Goal: Register for event/course

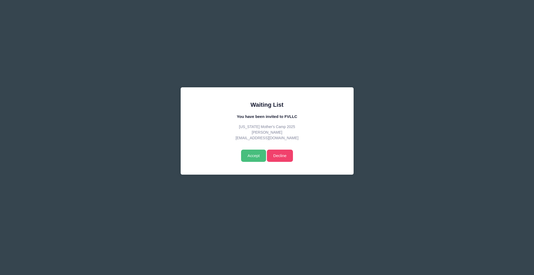
click at [260, 154] on input "Accept" at bounding box center [253, 156] width 25 height 12
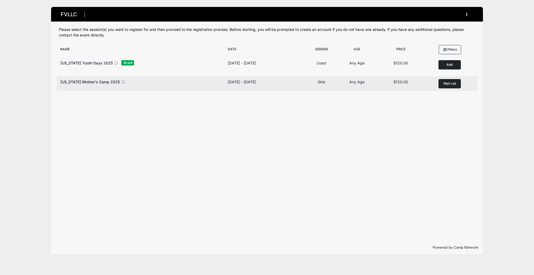
click at [442, 84] on button "Wait List" at bounding box center [450, 83] width 22 height 9
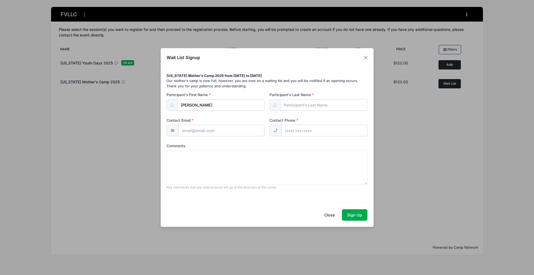
type input "Lindsey"
type input "Loukusa"
type input "[EMAIL_ADDRESS][DOMAIN_NAME]"
type input "[PHONE_NUMBER]"
click at [352, 212] on button "Sign Up" at bounding box center [355, 214] width 26 height 11
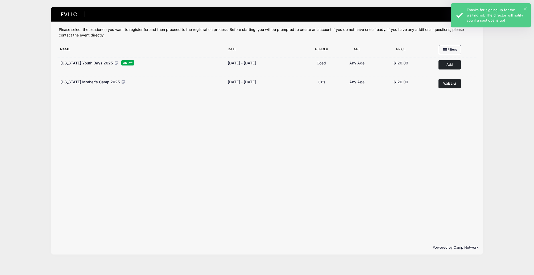
click at [525, 9] on button "×" at bounding box center [525, 8] width 3 height 3
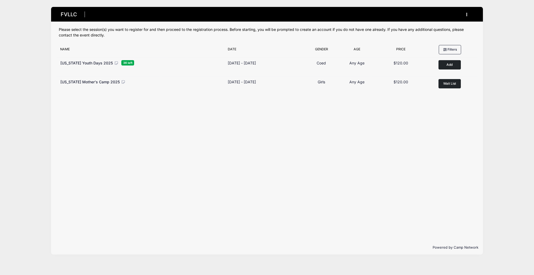
click at [469, 13] on button "button" at bounding box center [468, 14] width 14 height 9
click at [427, 25] on link "My Account" at bounding box center [443, 28] width 62 height 10
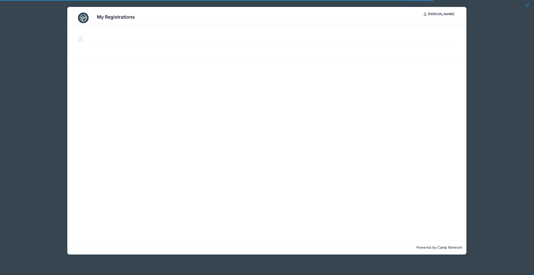
select select "50"
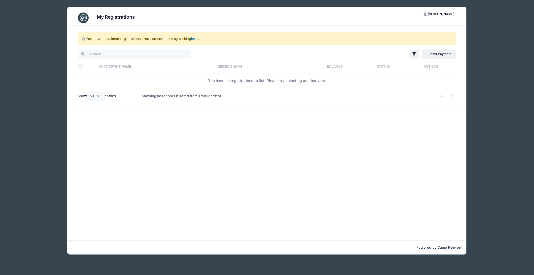
click at [196, 40] on link "here" at bounding box center [195, 38] width 8 height 4
click at [195, 39] on link "here" at bounding box center [195, 38] width 8 height 4
click at [196, 39] on link "here" at bounding box center [195, 38] width 8 height 4
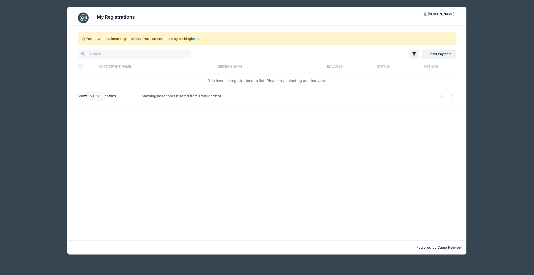
click at [198, 39] on link "here" at bounding box center [195, 38] width 8 height 4
click at [157, 94] on div "Showing no records (filtered from 1 total entries)" at bounding box center [181, 96] width 79 height 12
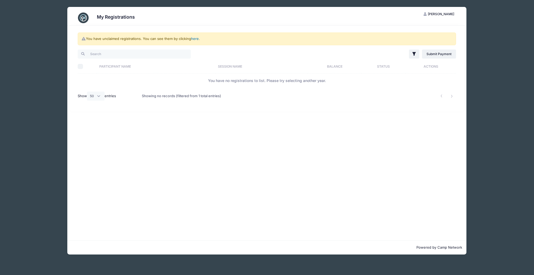
click at [196, 38] on link "here" at bounding box center [195, 38] width 8 height 4
click at [118, 38] on div "You have unclaimed registrations. You can see them by clicking here ." at bounding box center [267, 38] width 379 height 13
click at [437, 14] on span "[PERSON_NAME]" at bounding box center [441, 14] width 26 height 4
click at [414, 26] on link "My Account" at bounding box center [426, 27] width 62 height 10
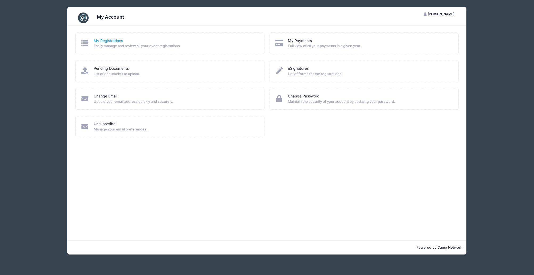
click at [107, 41] on link "My Registrations" at bounding box center [108, 41] width 29 height 6
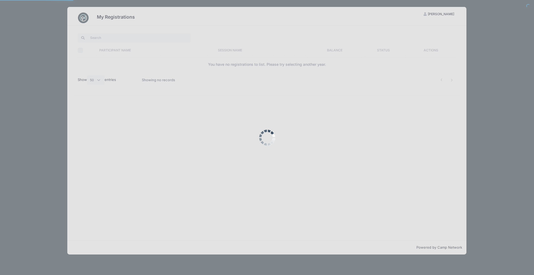
select select "50"
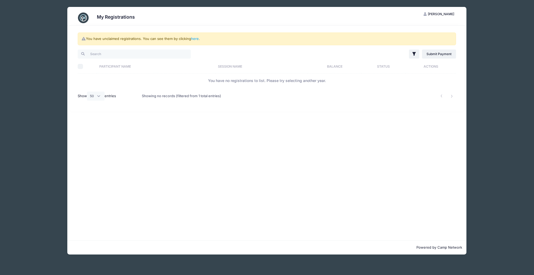
click at [46, 34] on div "My Registrations LL Lindsey Loukusa My Account Logout You have unclaimed regist…" at bounding box center [267, 130] width 479 height 261
click at [440, 14] on span "[PERSON_NAME]" at bounding box center [441, 14] width 26 height 4
click at [410, 26] on link "My Account" at bounding box center [426, 27] width 62 height 10
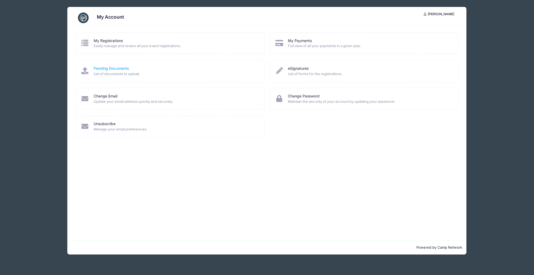
click at [111, 67] on link "Pending Documents" at bounding box center [111, 69] width 35 height 6
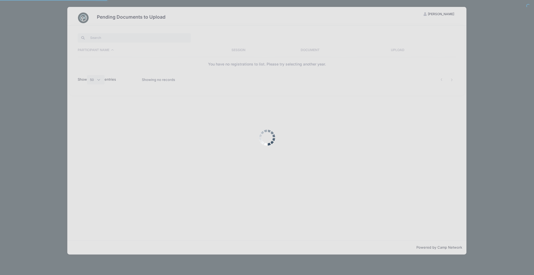
select select "50"
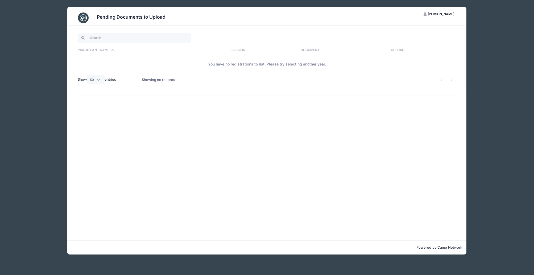
click at [136, 19] on h3 "Pending Documents to Upload" at bounding box center [131, 17] width 69 height 6
click at [439, 15] on span "[PERSON_NAME]" at bounding box center [441, 14] width 26 height 4
drag, startPoint x: 445, startPoint y: 12, endPoint x: 474, endPoint y: 4, distance: 30.4
click at [445, 12] on span "[PERSON_NAME]" at bounding box center [441, 14] width 26 height 4
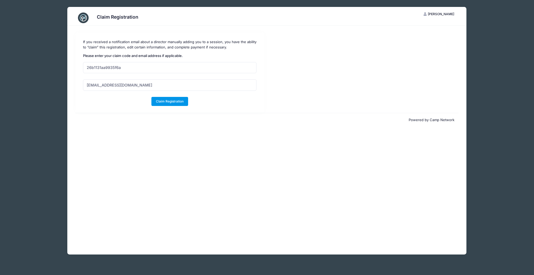
click at [165, 100] on button "Claim Registration" at bounding box center [169, 101] width 37 height 9
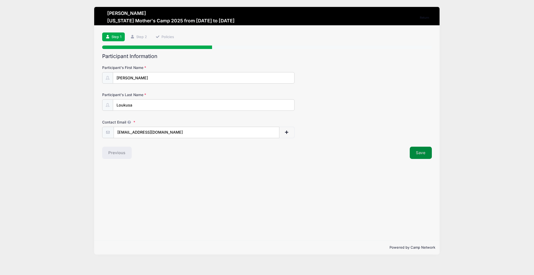
click at [417, 150] on button "Save" at bounding box center [421, 153] width 22 height 12
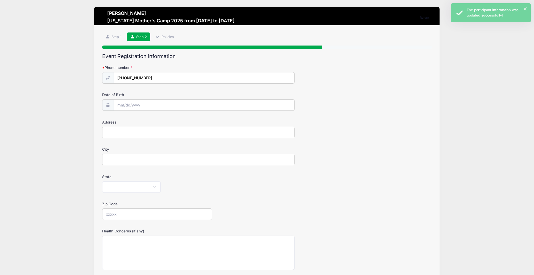
type input "[PHONE_NUMBER]"
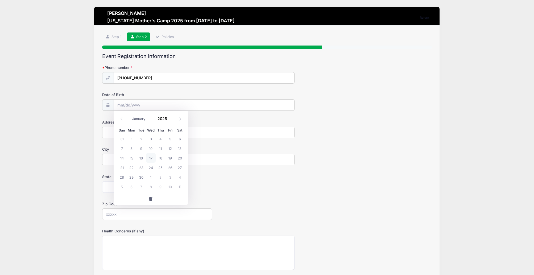
click at [129, 107] on input "Date of Birth" at bounding box center [204, 104] width 181 height 11
click at [122, 105] on input "Date of Birth" at bounding box center [204, 104] width 181 height 11
select select "1"
click at [166, 118] on input "2025" at bounding box center [163, 118] width 17 height 8
click at [171, 120] on span at bounding box center [171, 120] width 4 height 4
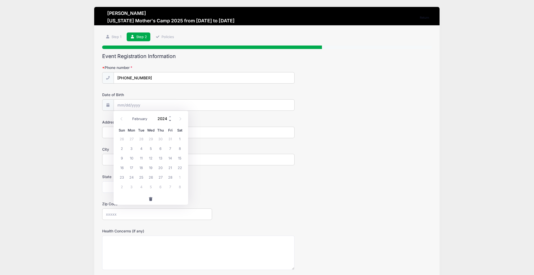
click at [171, 120] on span at bounding box center [171, 120] width 4 height 4
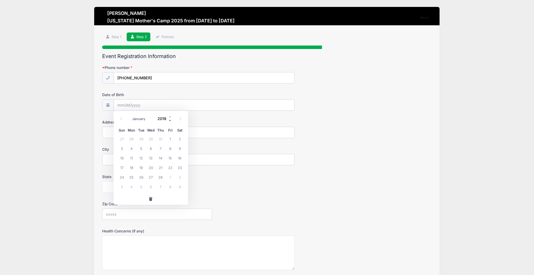
click at [171, 120] on span at bounding box center [171, 120] width 4 height 4
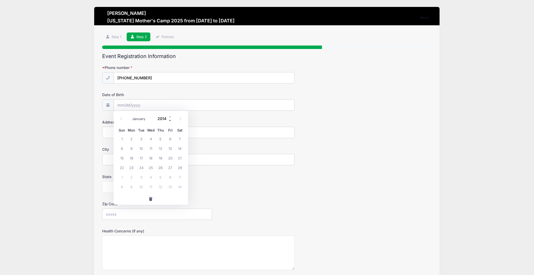
click at [171, 120] on span at bounding box center [171, 120] width 4 height 4
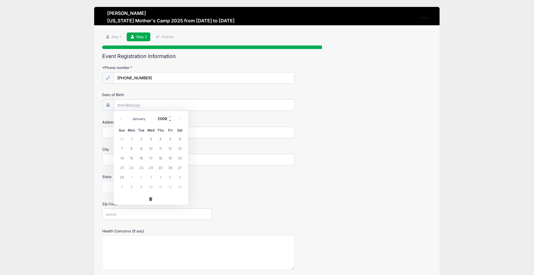
click at [171, 120] on span at bounding box center [171, 120] width 4 height 4
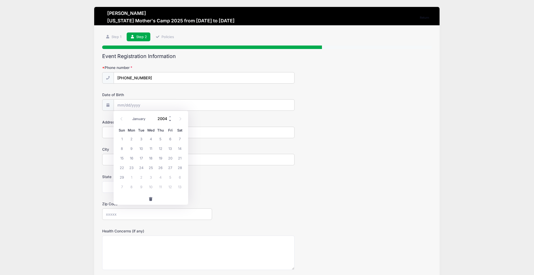
click at [171, 120] on span at bounding box center [171, 120] width 4 height 4
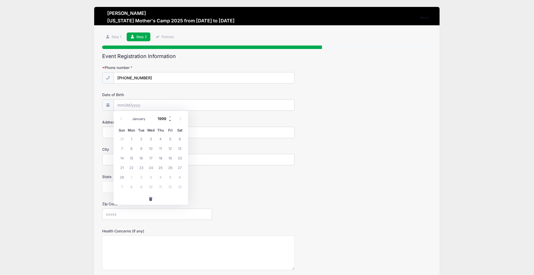
click at [171, 120] on span at bounding box center [171, 120] width 4 height 4
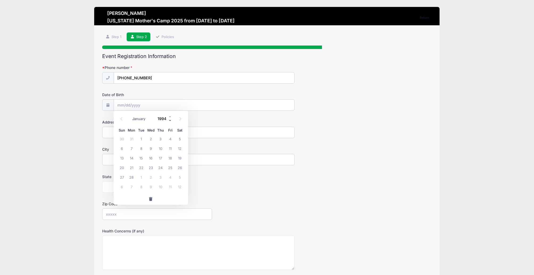
click at [171, 120] on span at bounding box center [171, 120] width 4 height 4
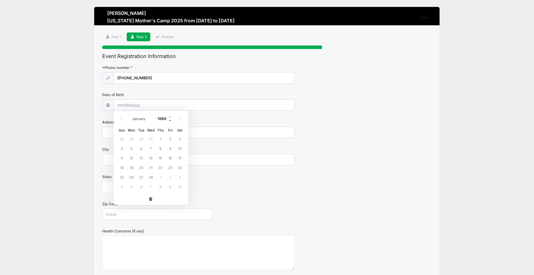
click at [171, 120] on span at bounding box center [171, 120] width 4 height 4
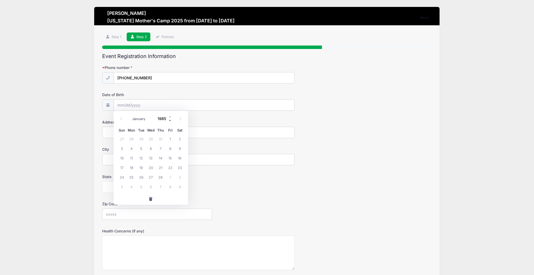
type input "1984"
click at [122, 159] on span "12" at bounding box center [122, 158] width 10 height 10
type input "[DATE]"
type input "[STREET_ADDRESS]"
type input "[GEOGRAPHIC_DATA]"
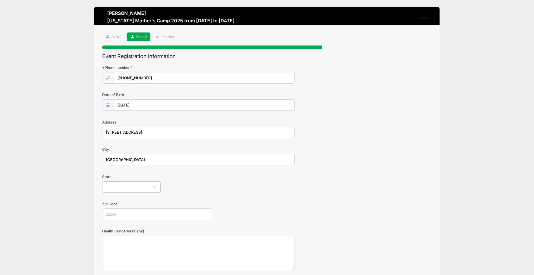
select select "AZ"
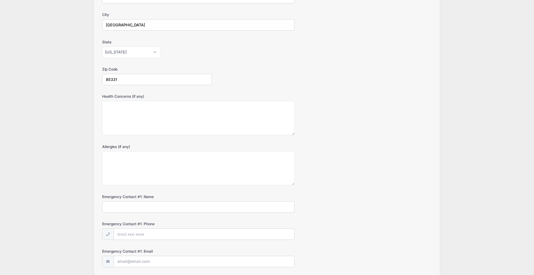
scroll to position [158, 0]
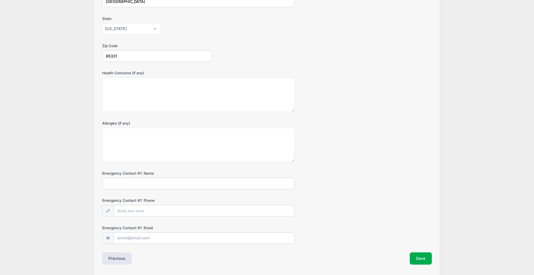
type input "85331"
type input "[PERSON_NAME]"
click at [154, 210] on input "[PHONE_NUMBER]" at bounding box center [204, 210] width 181 height 11
type input "[PHONE_NUMBER]"
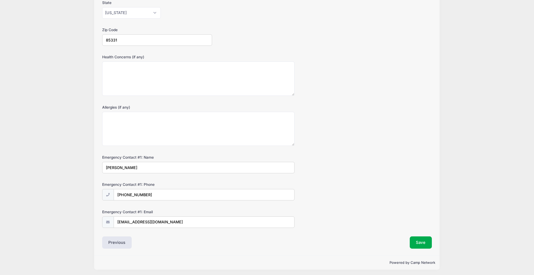
scroll to position [174, 0]
type input "[EMAIL_ADDRESS][DOMAIN_NAME]"
click at [414, 242] on button "Save" at bounding box center [421, 243] width 22 height 12
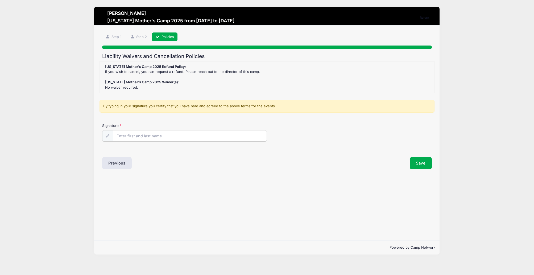
scroll to position [0, 0]
click at [124, 132] on input "Signature" at bounding box center [190, 135] width 154 height 11
type input "[PERSON_NAME]"
click at [413, 161] on button "Save" at bounding box center [421, 163] width 22 height 12
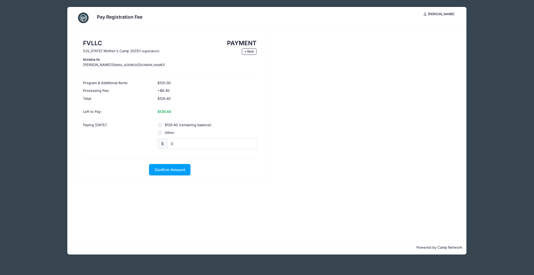
click at [162, 131] on input "Other:" at bounding box center [160, 132] width 5 height 5
radio input "true"
click at [179, 142] on input "0" at bounding box center [212, 143] width 90 height 11
click at [173, 142] on input "029.40" at bounding box center [212, 143] width 90 height 11
type input "29.40"
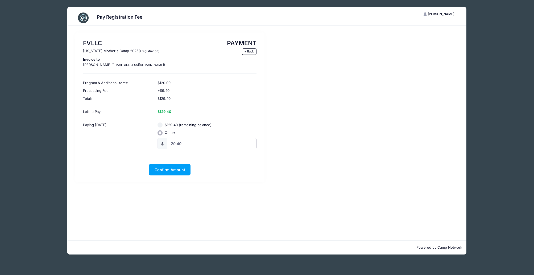
click at [188, 142] on input "29.40" at bounding box center [212, 143] width 90 height 11
